Goal: Find specific page/section: Find specific page/section

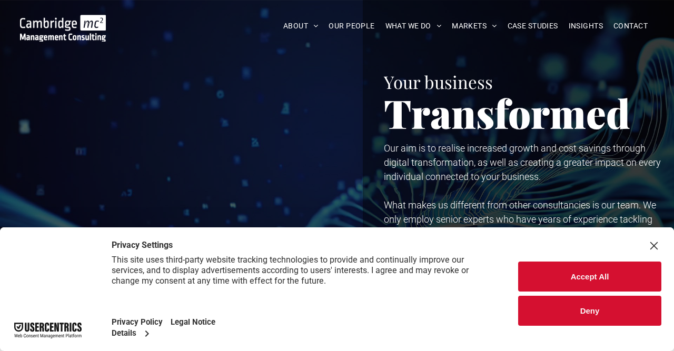
click at [547, 309] on button "Deny" at bounding box center [589, 311] width 143 height 30
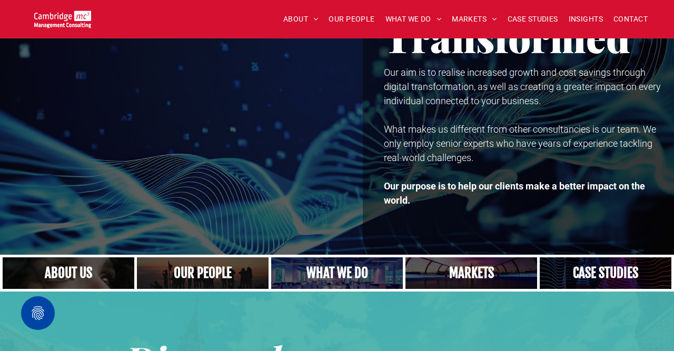
scroll to position [76, 0]
click at [351, 20] on span "OUR PEOPLE" at bounding box center [351, 19] width 46 height 16
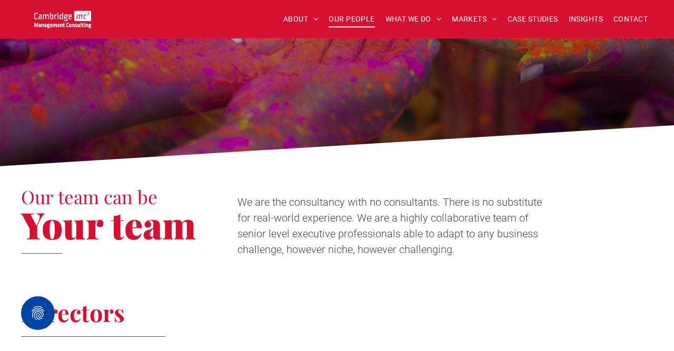
scroll to position [196, 0]
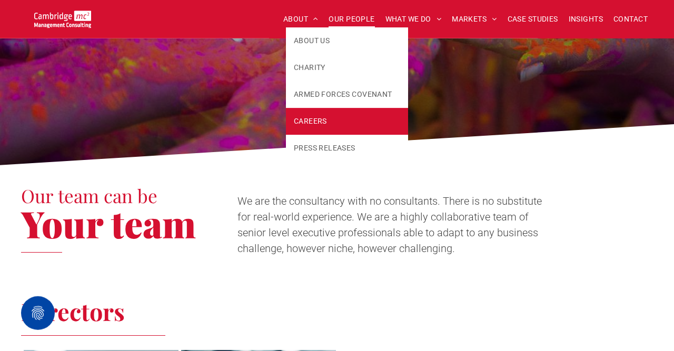
click at [314, 117] on span "CAREERS" at bounding box center [310, 121] width 33 height 11
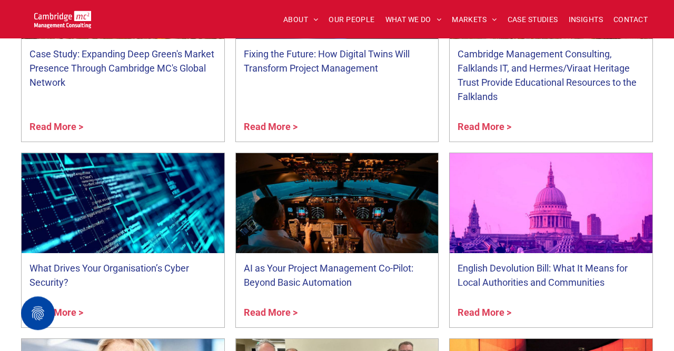
scroll to position [801, 0]
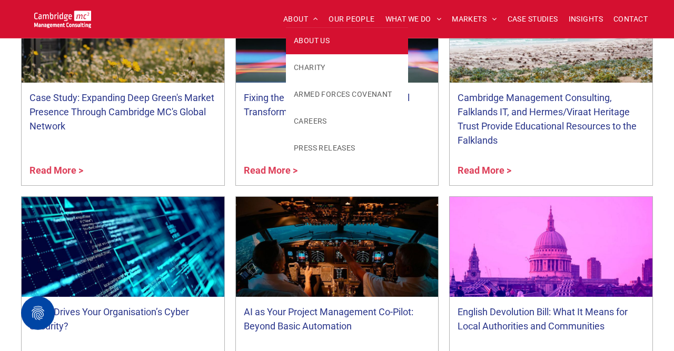
click at [312, 42] on span "ABOUT US" at bounding box center [312, 40] width 36 height 11
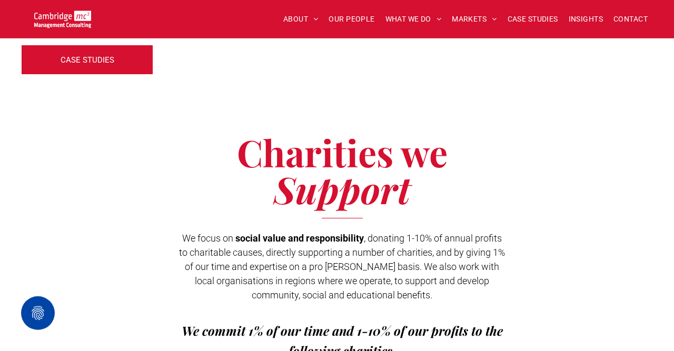
scroll to position [1713, 0]
